Goal: Communication & Community: Answer question/provide support

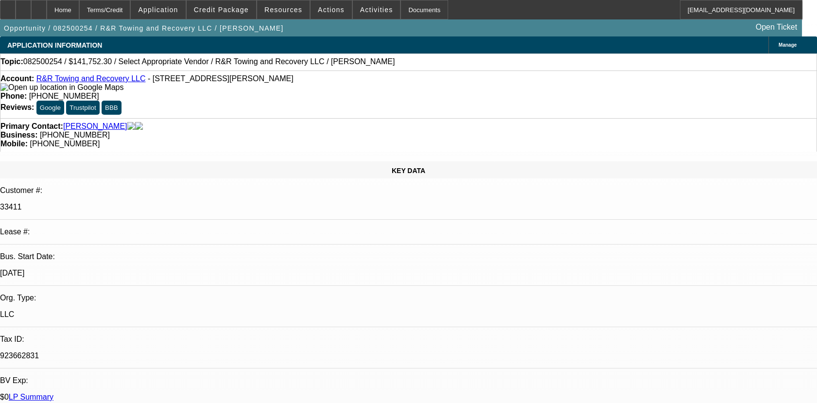
select select "0"
select select "2"
select select "0.1"
select select "4"
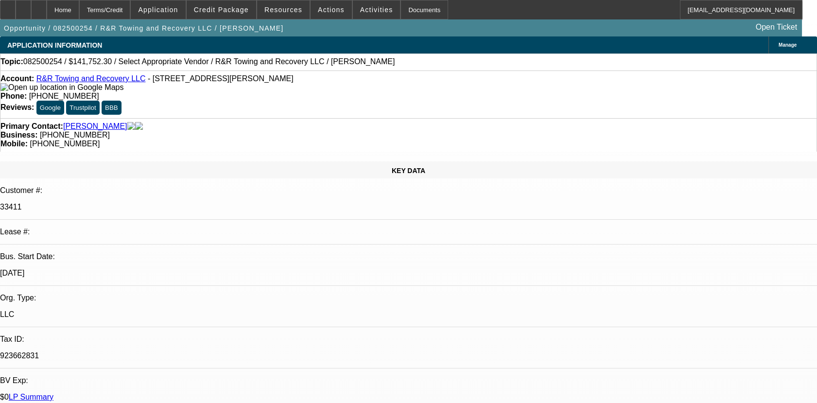
drag, startPoint x: 605, startPoint y: 140, endPoint x: 590, endPoint y: 184, distance: 45.9
radio input "true"
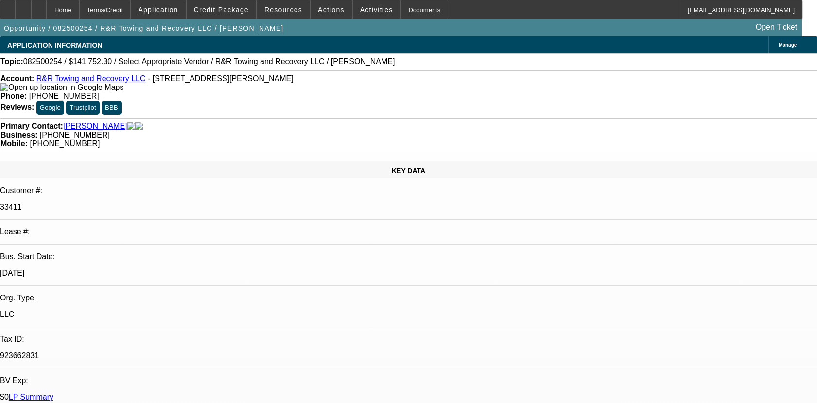
type textarea "P"
type textarea "01- PAID OFF DEAL PMTS MADE ON TIME, NO COLLECTONS ISSUES"
radio input "false"
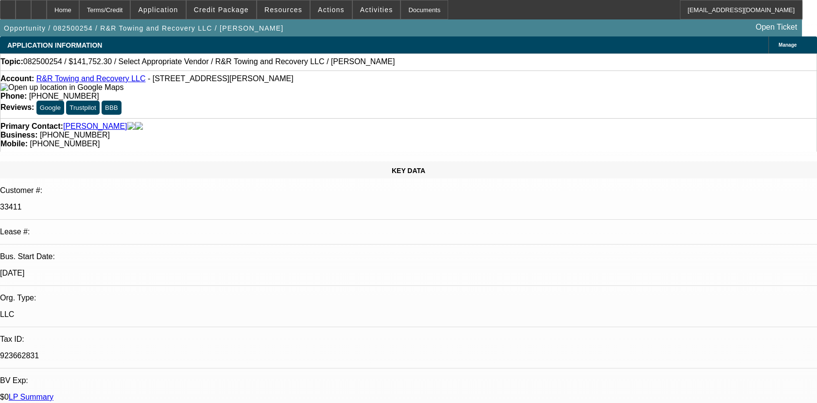
radio input "true"
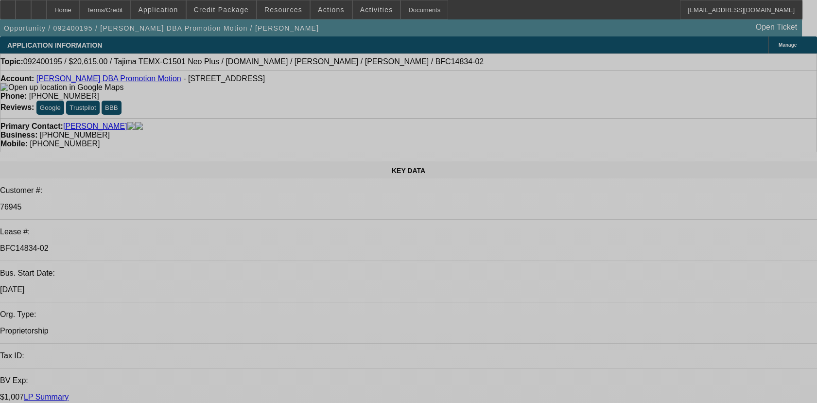
select select "0"
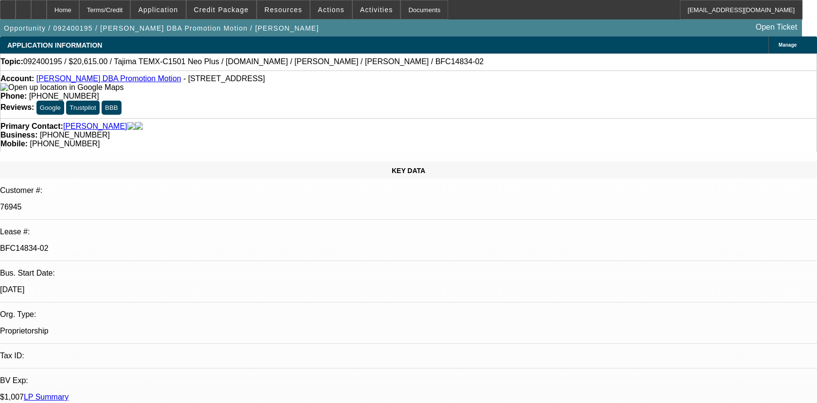
select select "2"
select select "0.1"
select select "0"
select select "2"
select select "0.1"
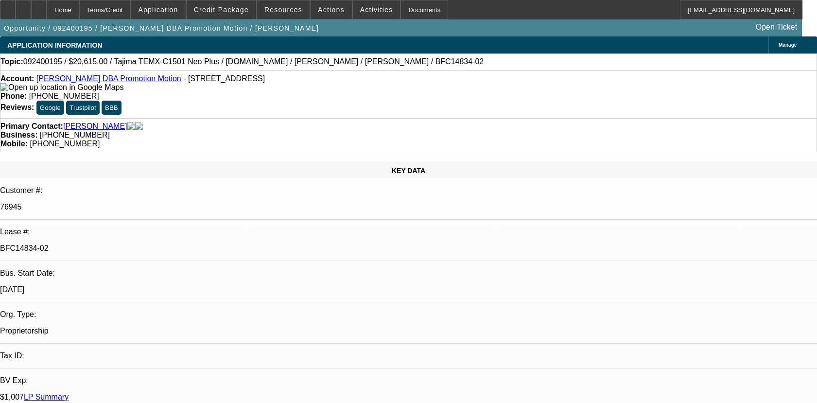
select select "1"
select select "2"
select select "4"
select select "1"
select select "2"
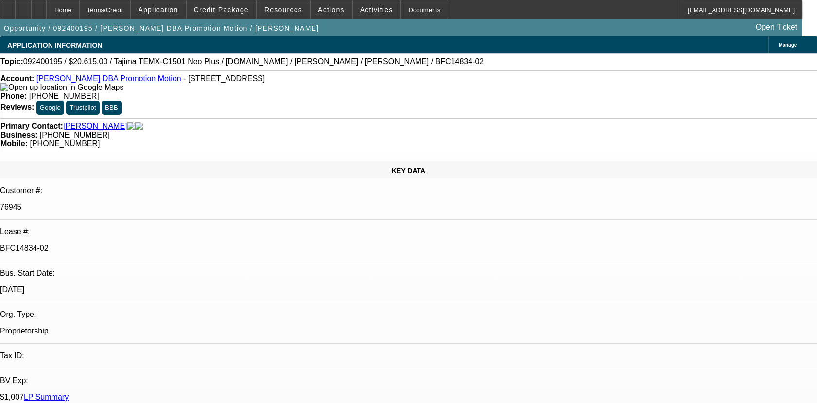
select select "4"
select select "0"
select select "2"
select select "0.1"
select select "0"
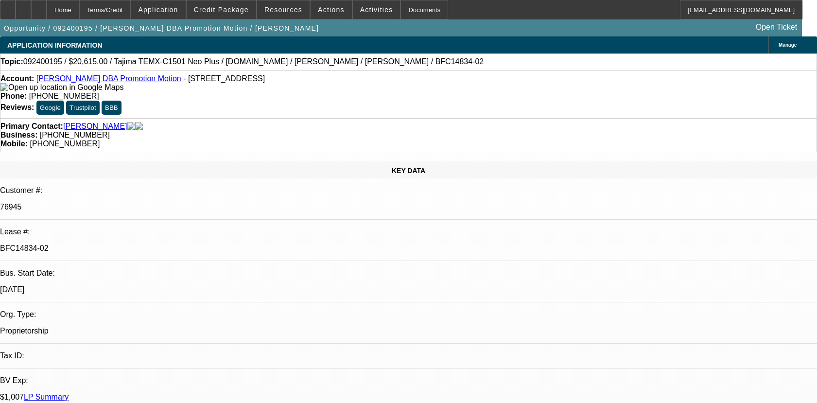
select select "2"
select select "0.1"
select select "1"
select select "2"
select select "4"
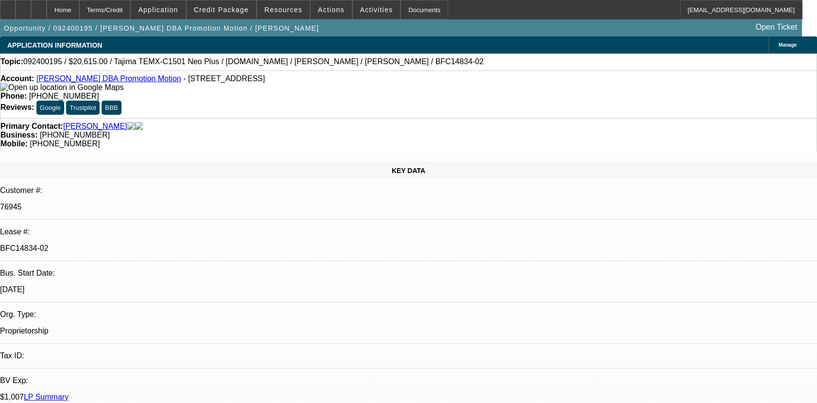
select select "1"
select select "2"
select select "4"
